Goal: Find specific page/section: Find specific page/section

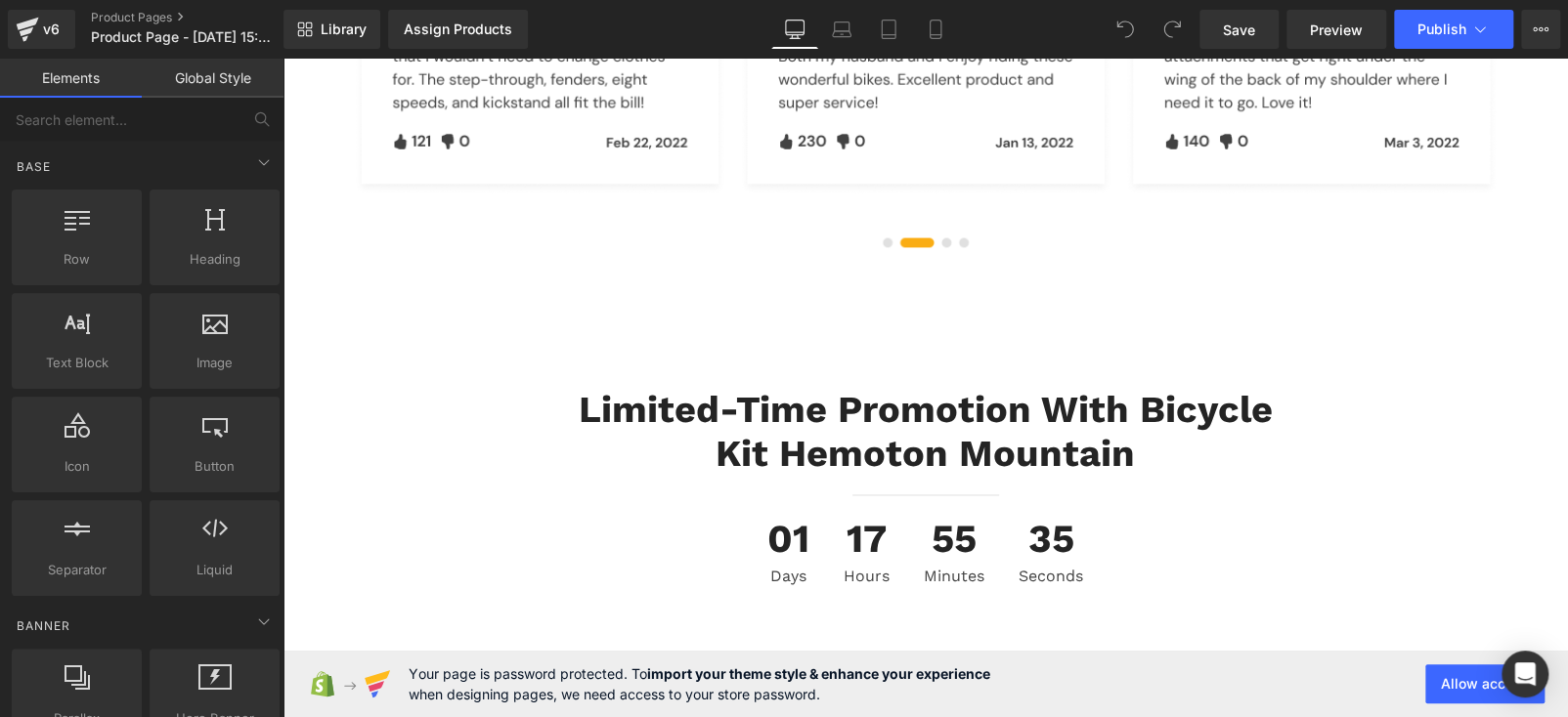
scroll to position [5376, 0]
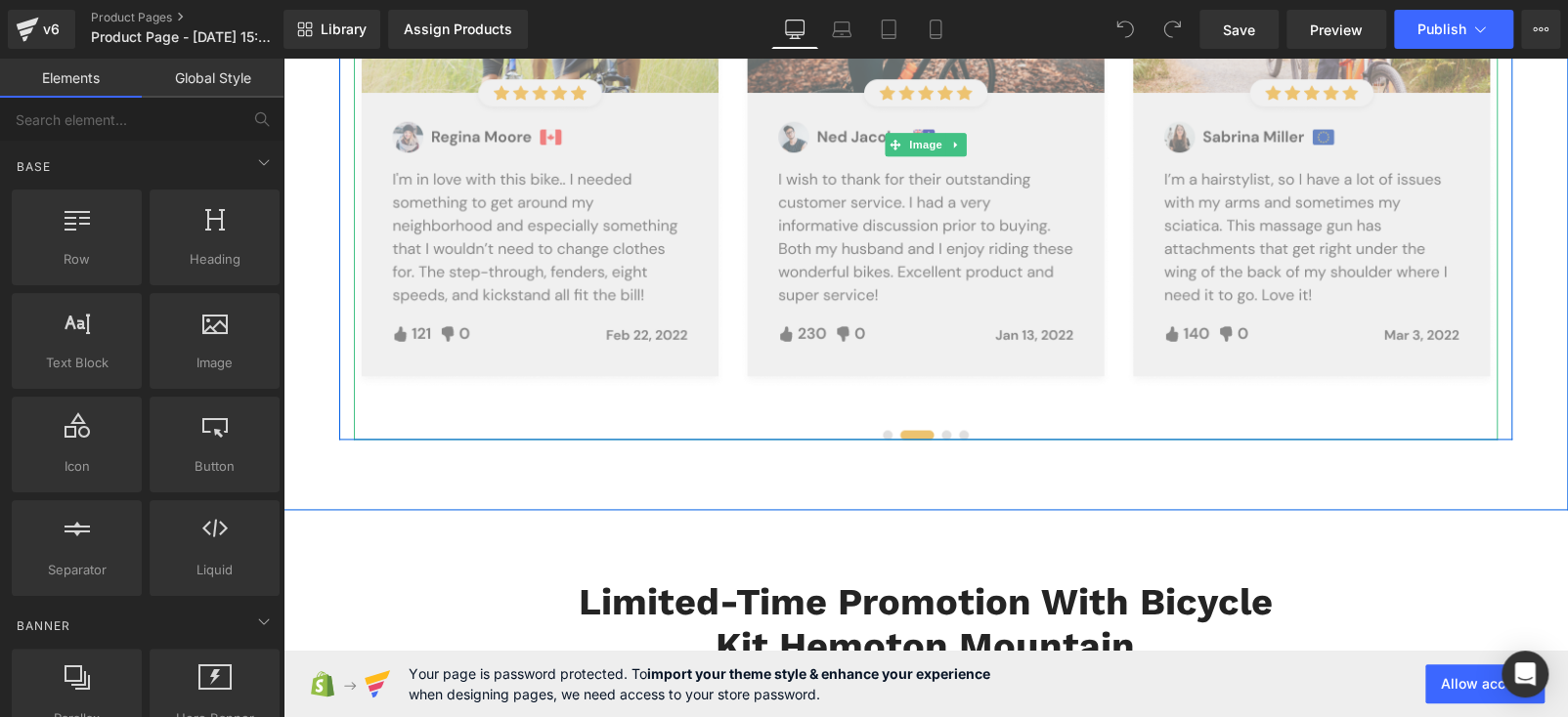
click at [944, 426] on img at bounding box center [925, 145] width 1144 height 589
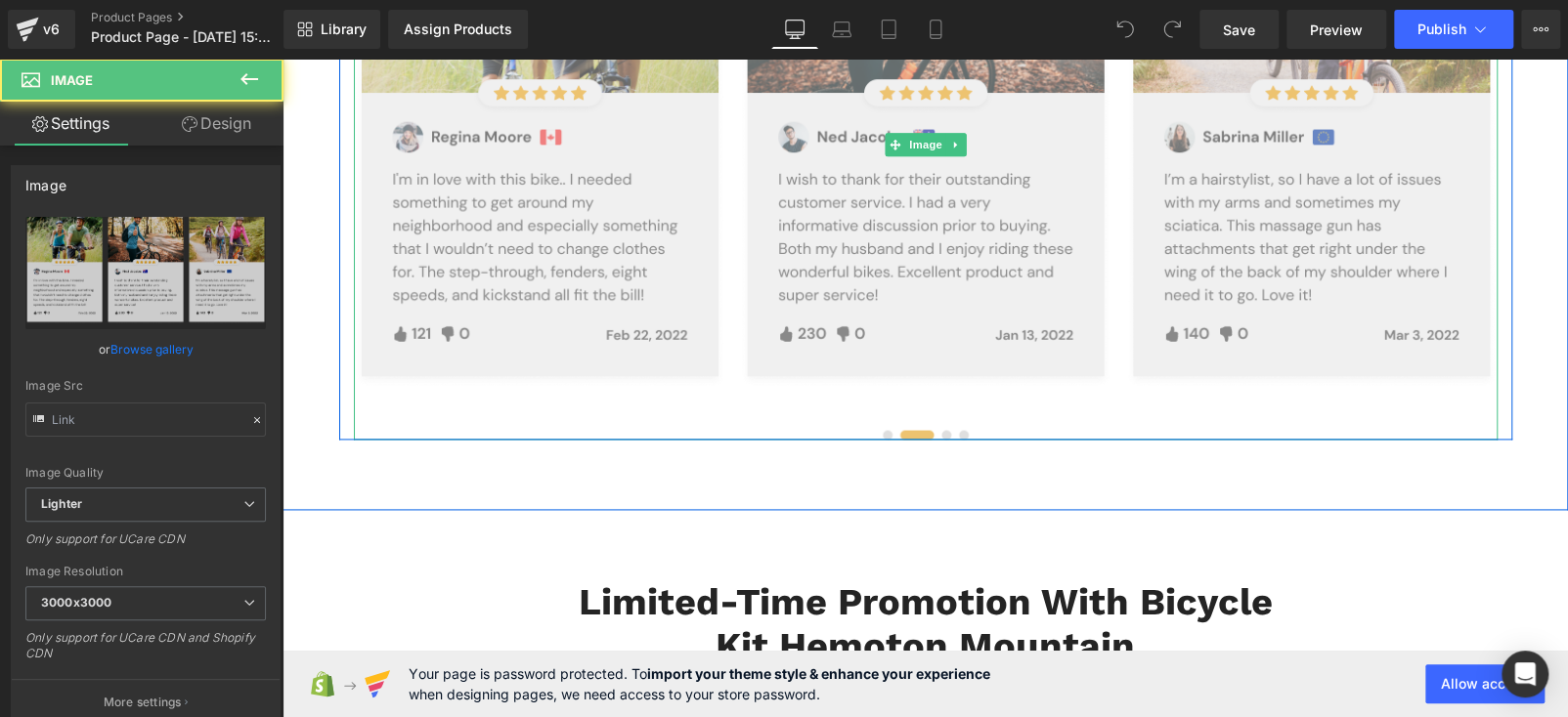
type input "[URL][DOMAIN_NAME]"
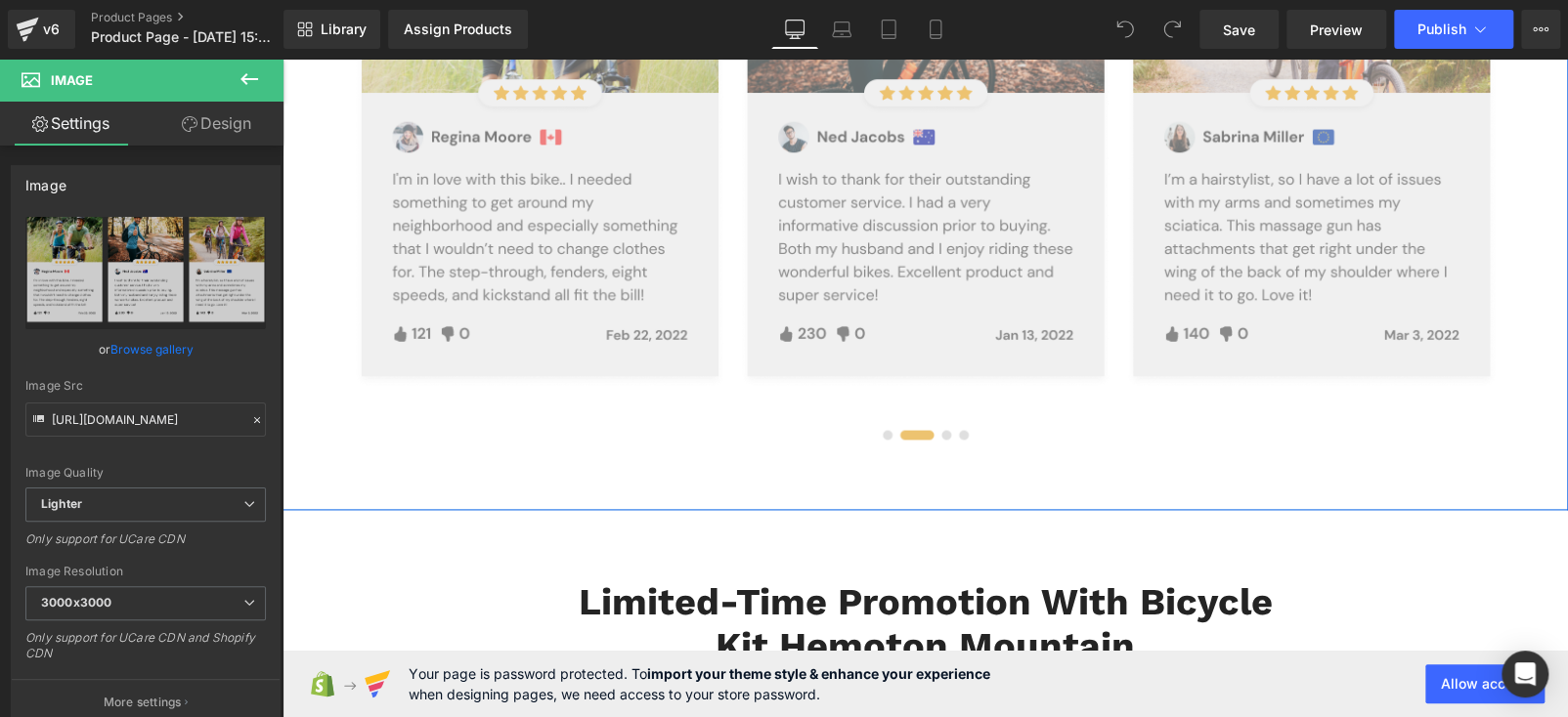
click at [938, 430] on img at bounding box center [925, 145] width 1144 height 589
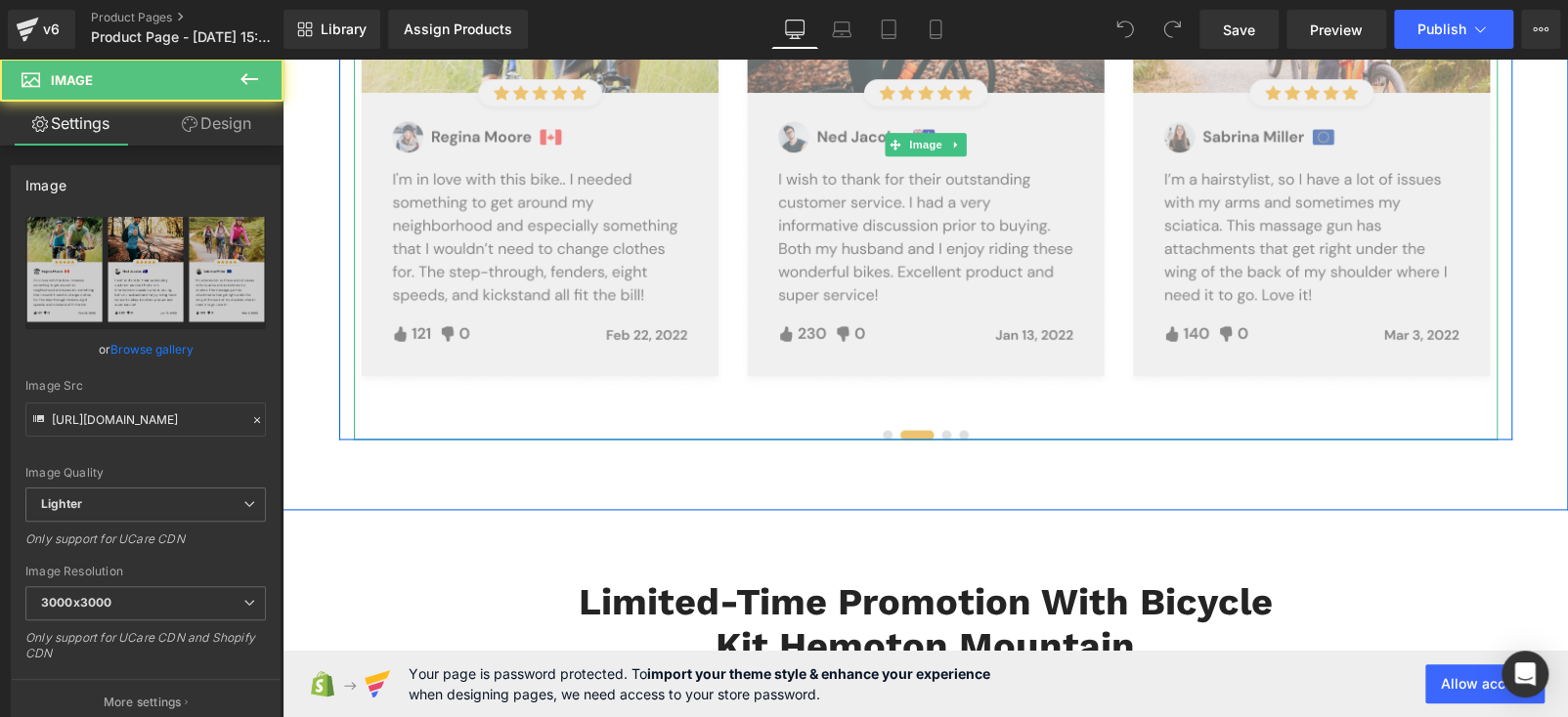
click at [938, 430] on img at bounding box center [925, 145] width 1144 height 589
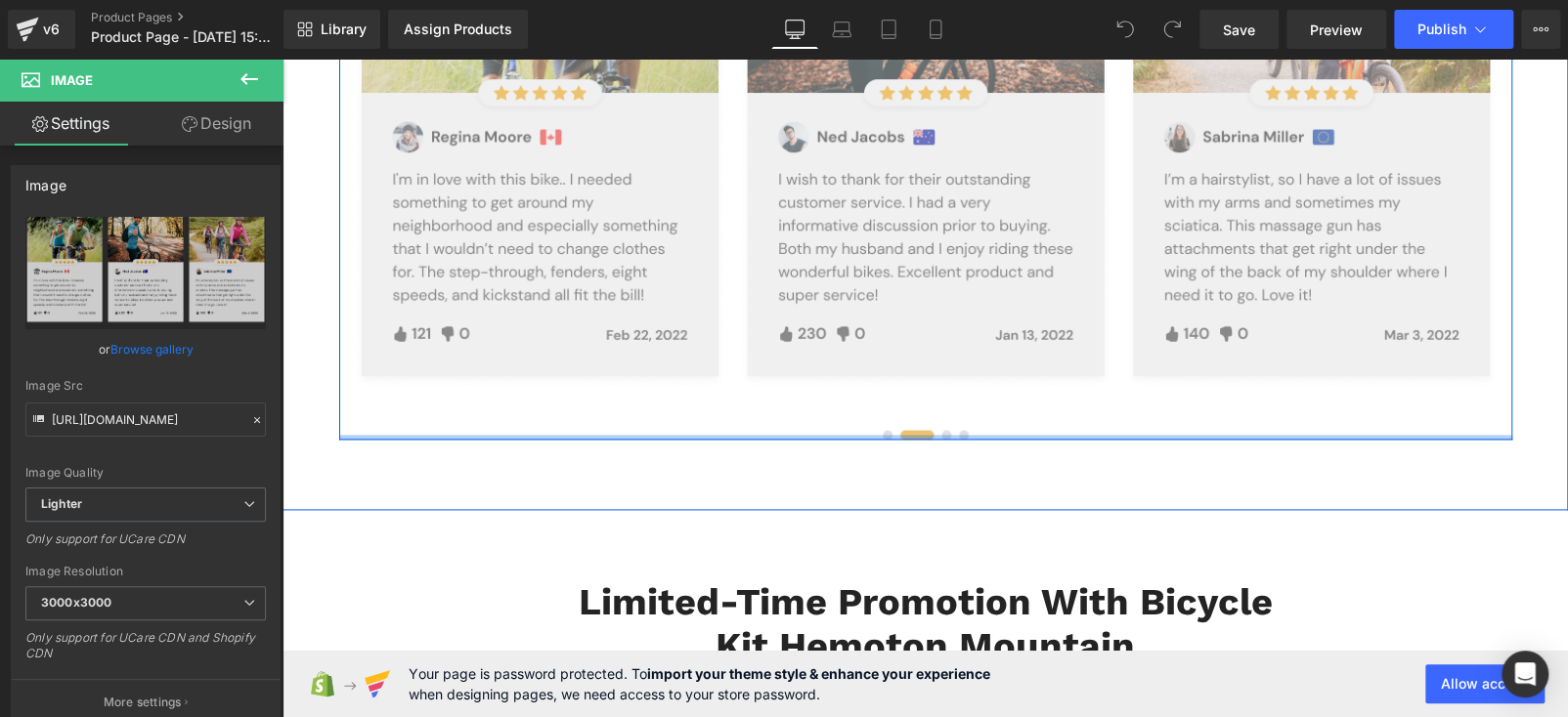
drag, startPoint x: 955, startPoint y: 434, endPoint x: 832, endPoint y: 428, distance: 123.1
click at [957, 434] on div "This is a demo section. The design shown in here is possible using Ali Reviews …" at bounding box center [926, 145] width 1174 height 589
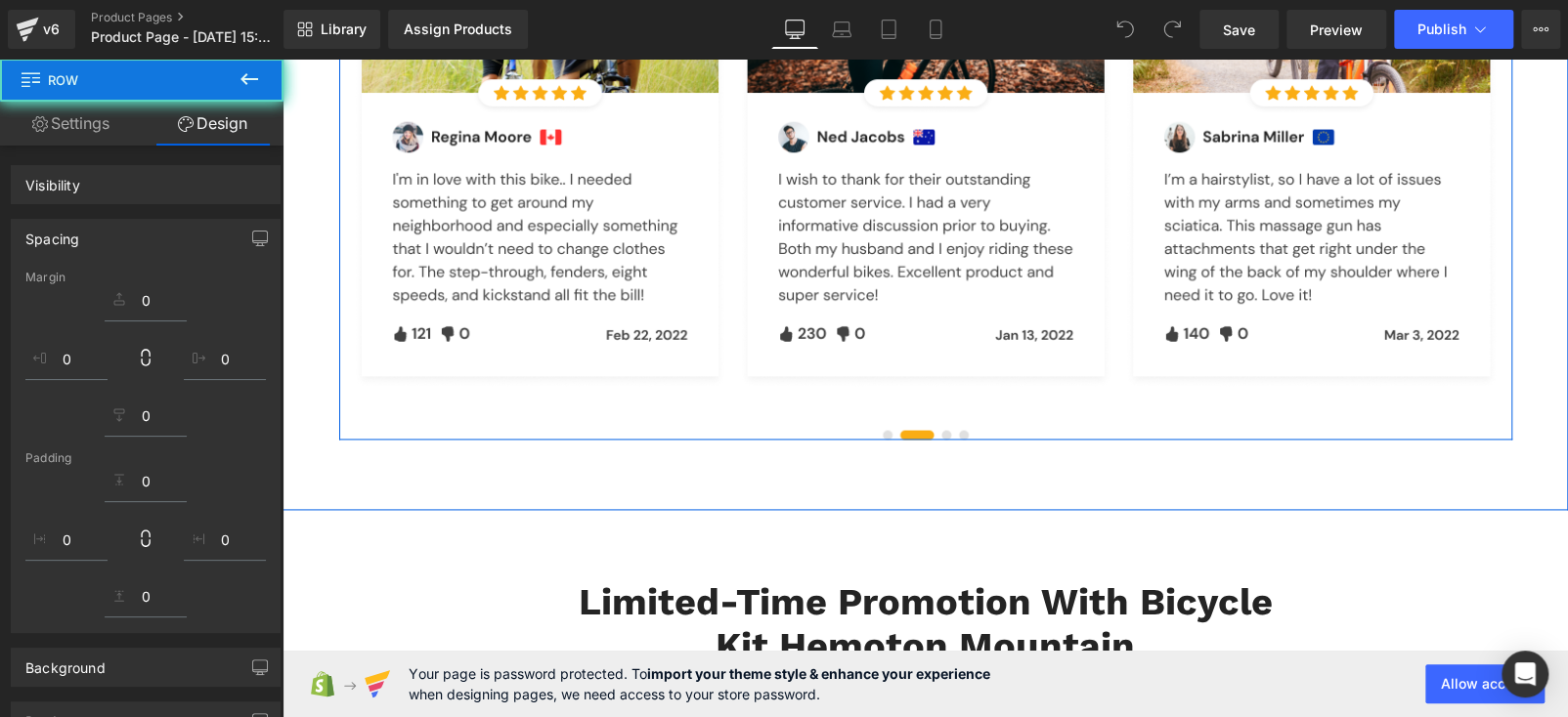
click at [804, 466] on div "Let's Hear What Our Customers Say Heading Row Row This is a demo section. The d…" at bounding box center [925, 73] width 1285 height 874
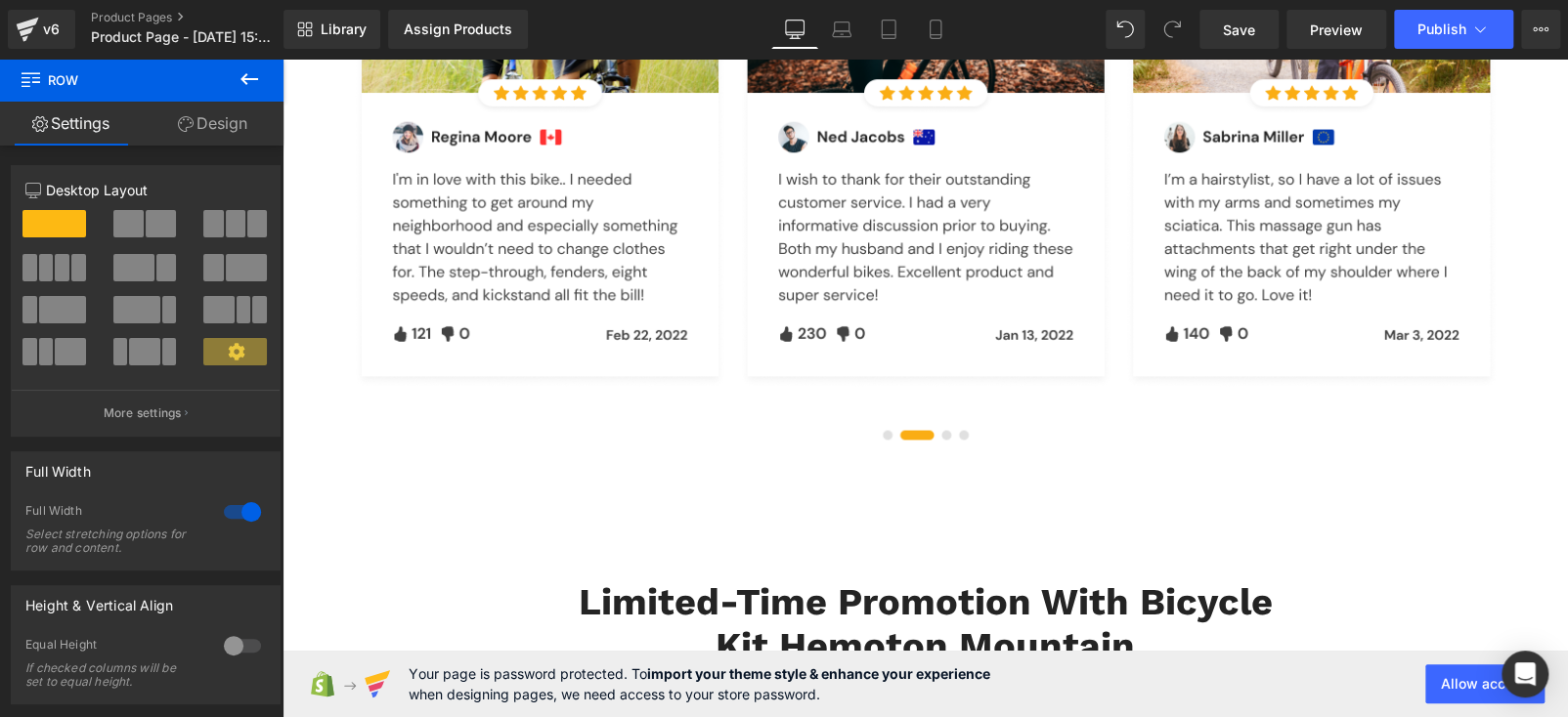
click at [240, 76] on icon at bounding box center [249, 79] width 23 height 23
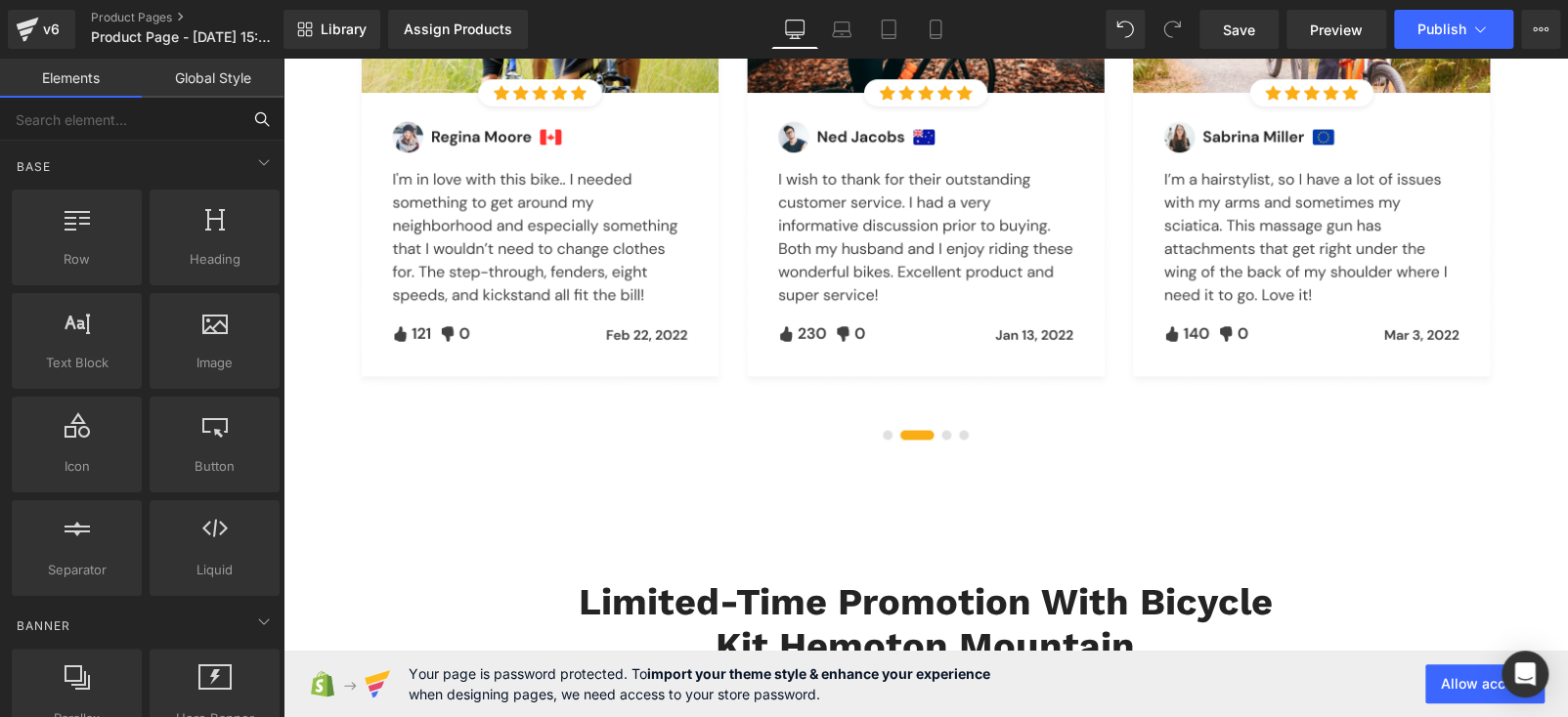
click at [152, 118] on input "text" at bounding box center [120, 119] width 241 height 43
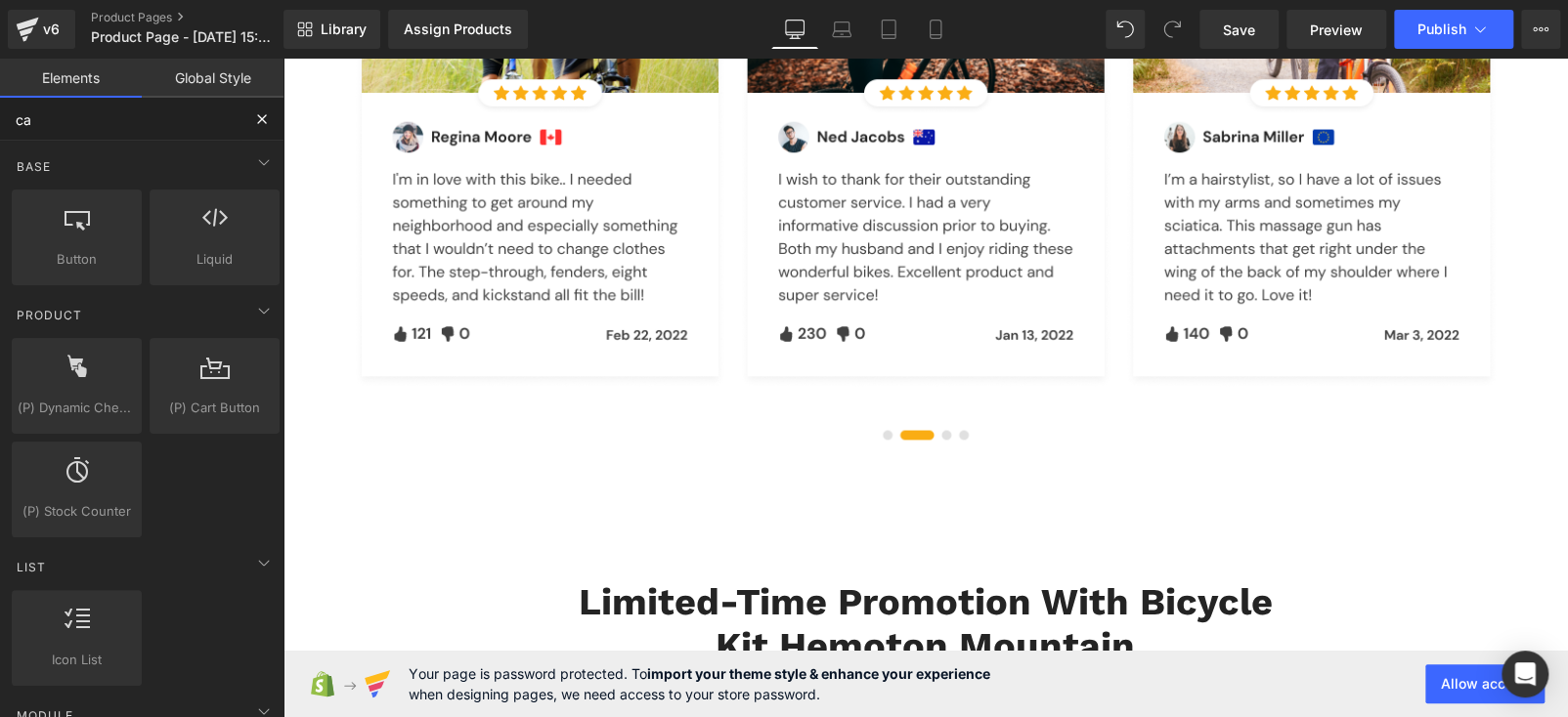
type input "car"
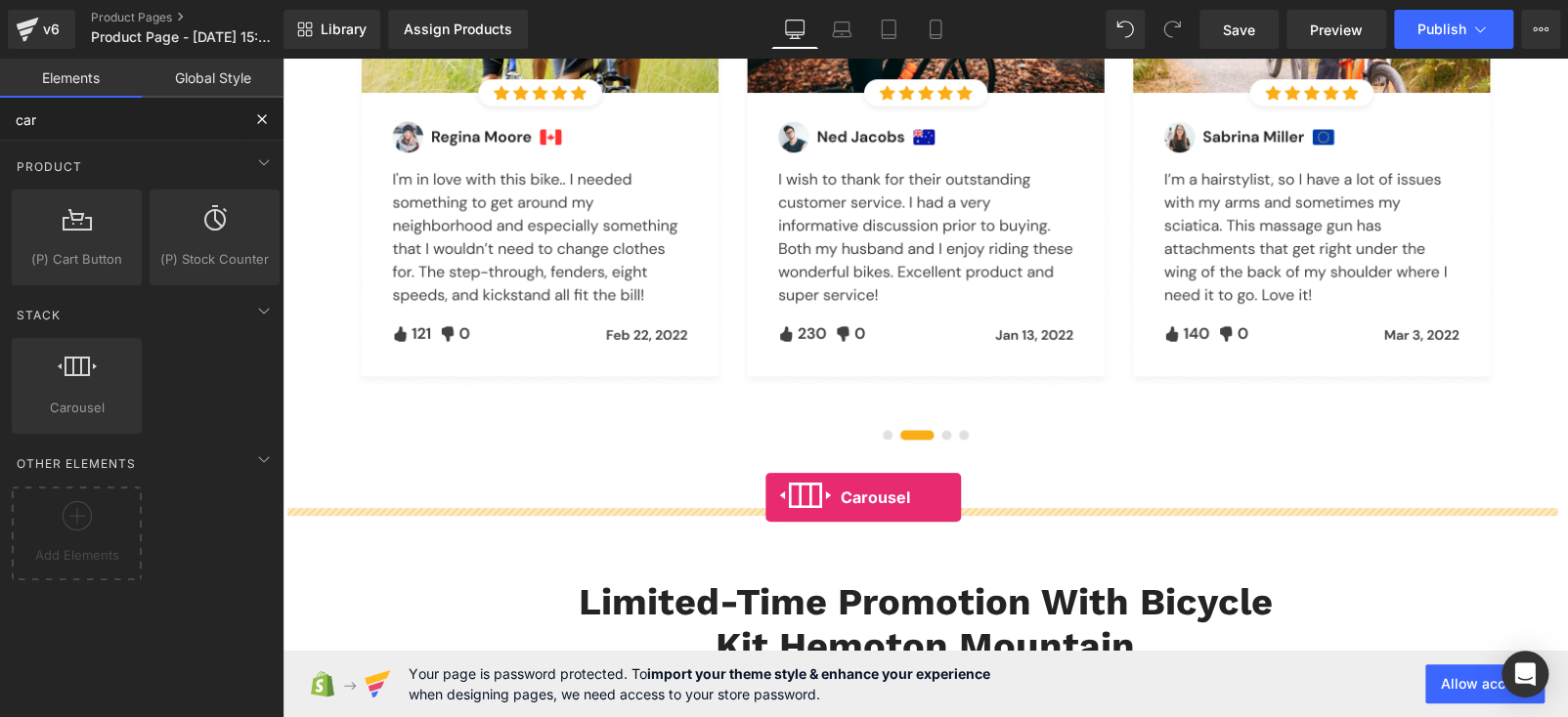
drag, startPoint x: 751, startPoint y: 493, endPoint x: 765, endPoint y: 497, distance: 14.6
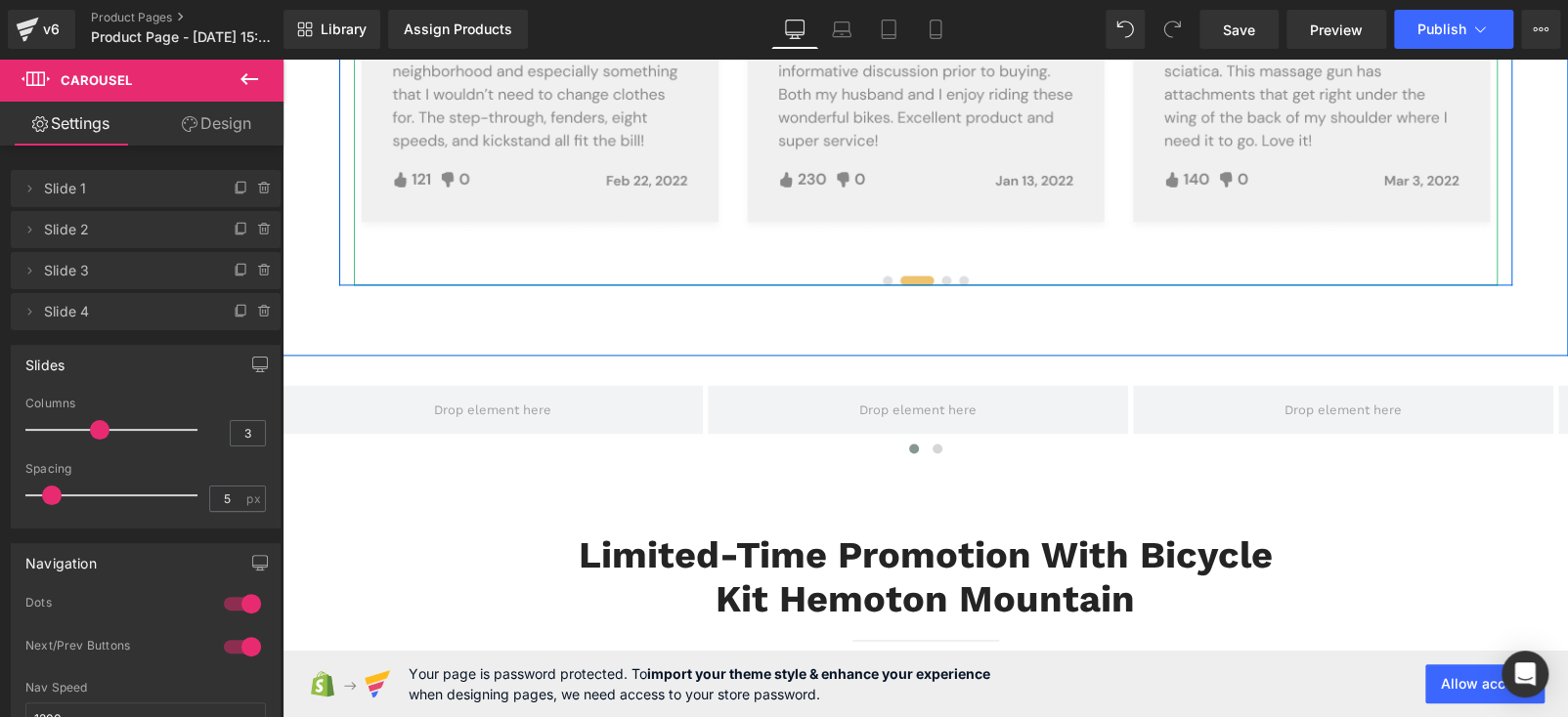
scroll to position [5570, 0]
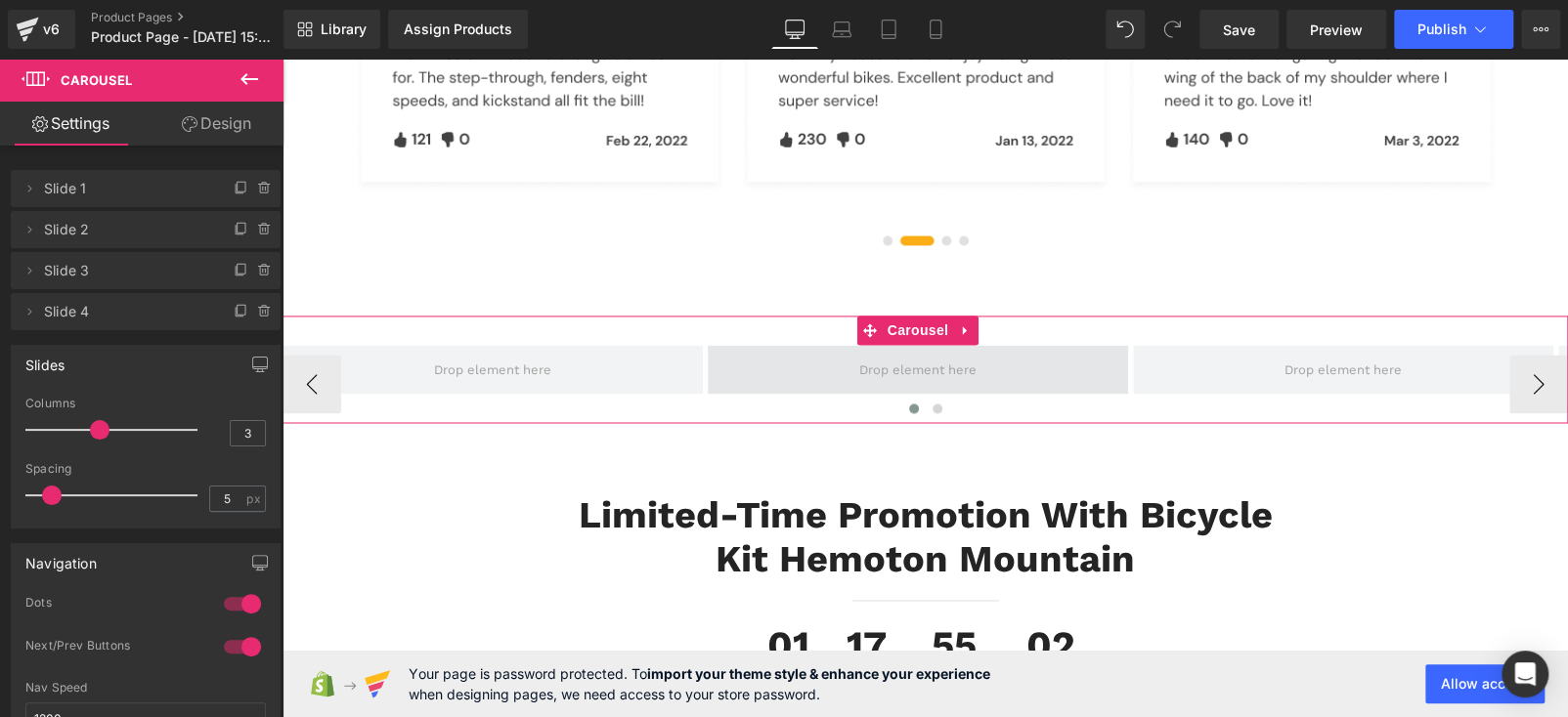
click at [708, 390] on span at bounding box center [918, 369] width 420 height 49
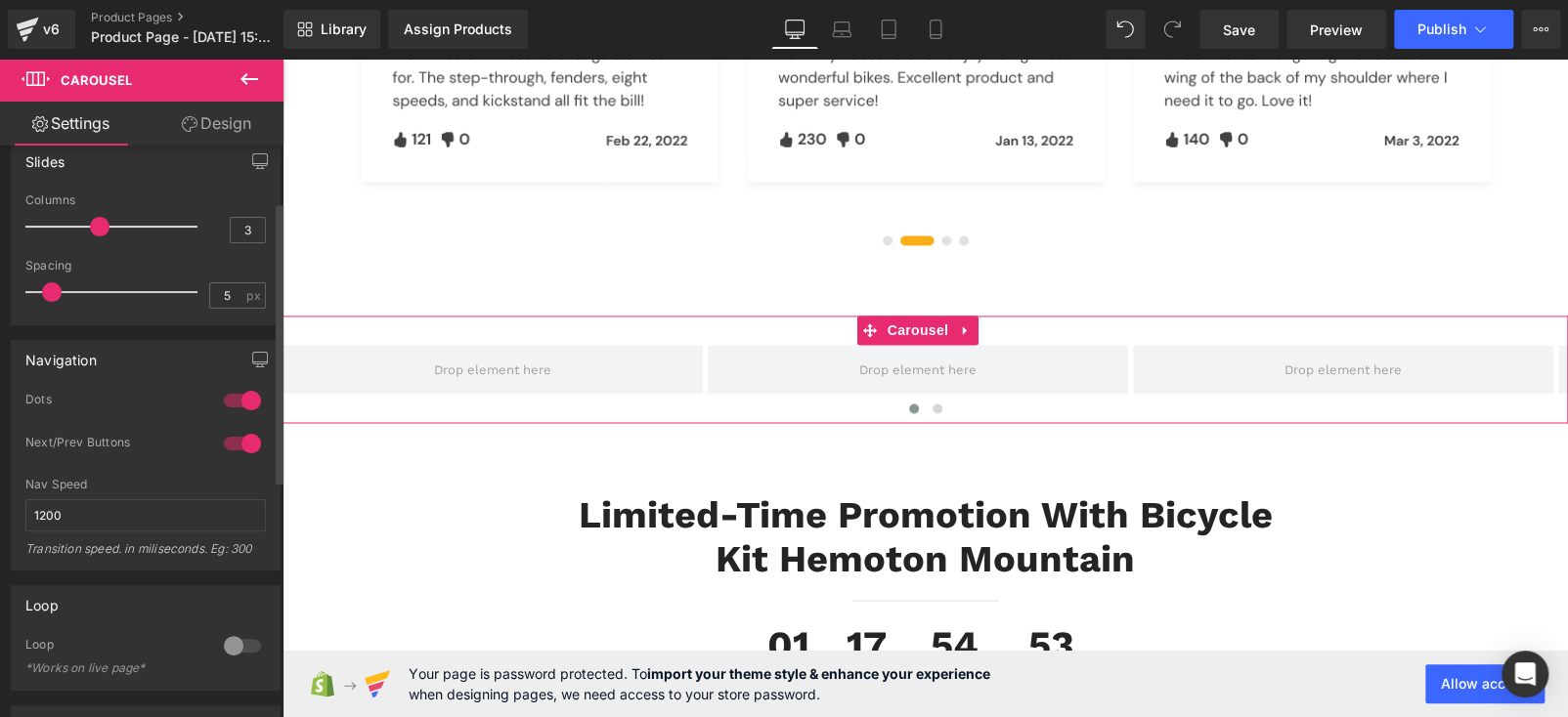
scroll to position [0, 0]
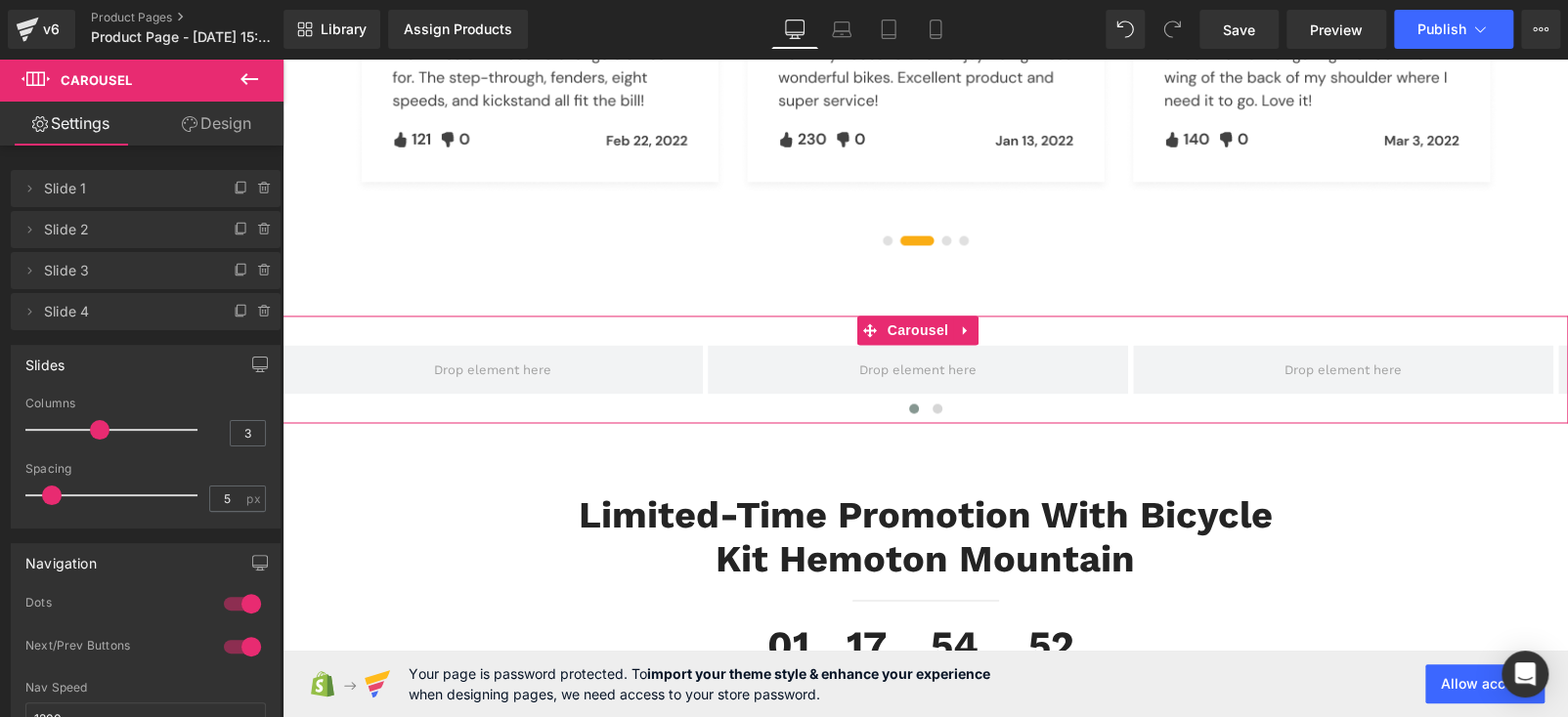
click at [232, 128] on link "Design" at bounding box center [217, 124] width 142 height 44
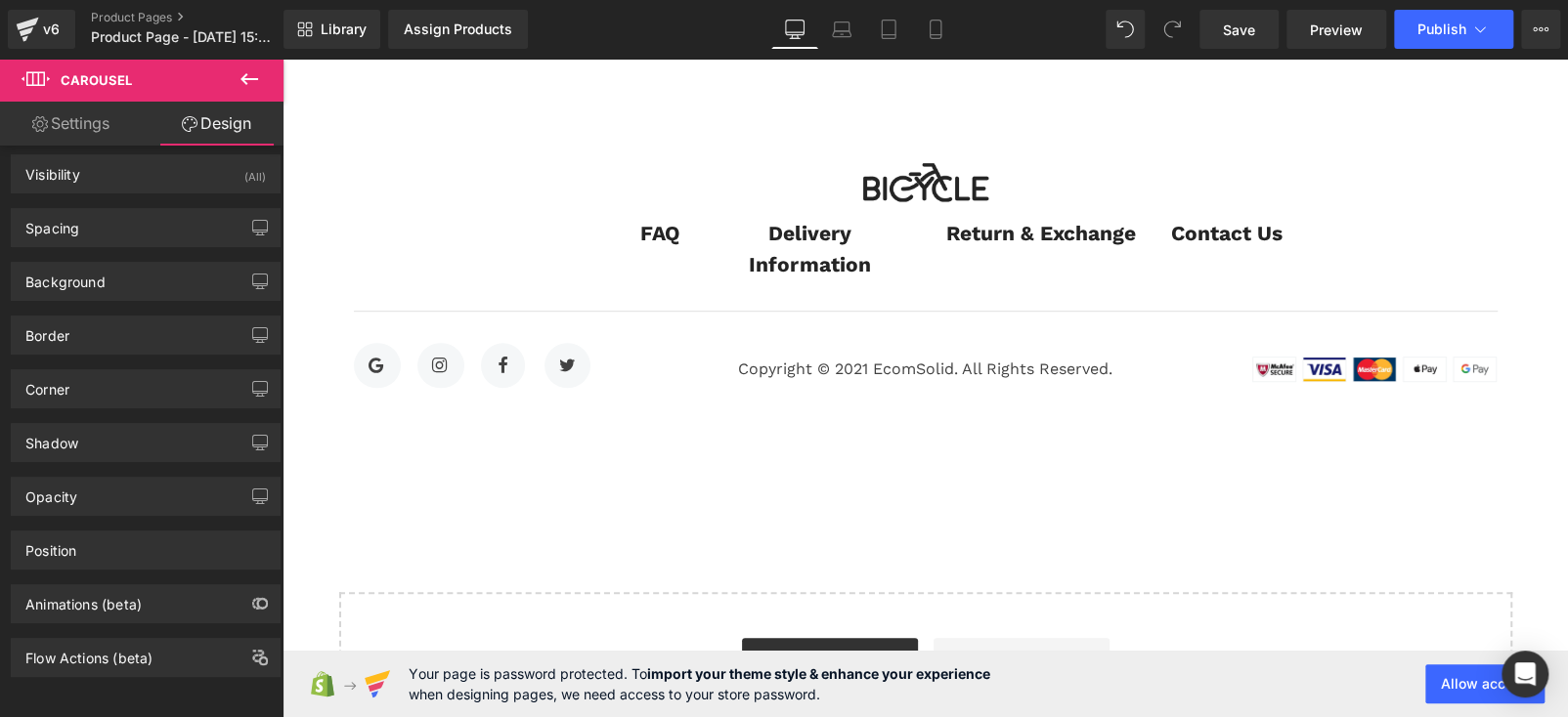
scroll to position [8698, 0]
